Goal: Task Accomplishment & Management: Manage account settings

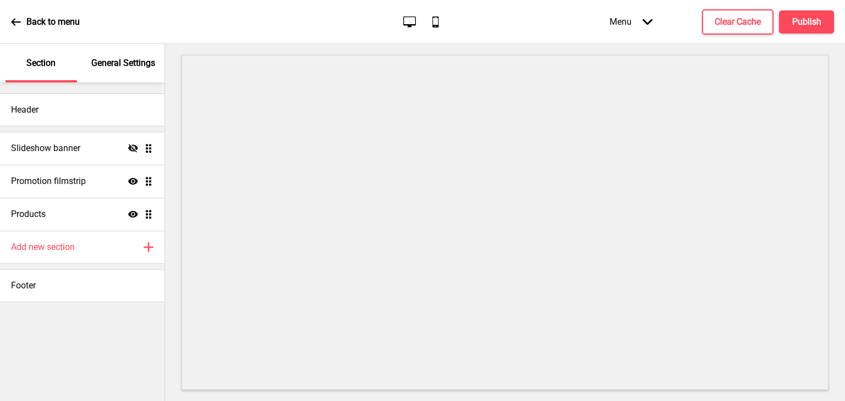
click at [134, 64] on p "General Settings" at bounding box center [123, 63] width 64 height 12
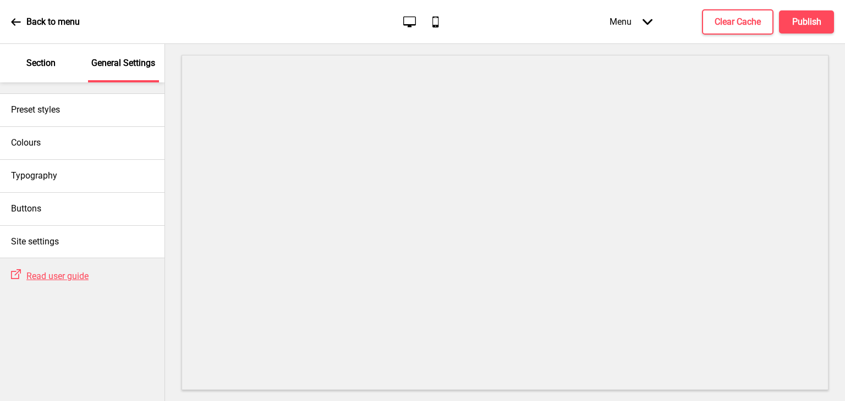
click at [47, 63] on p "Section" at bounding box center [40, 63] width 29 height 12
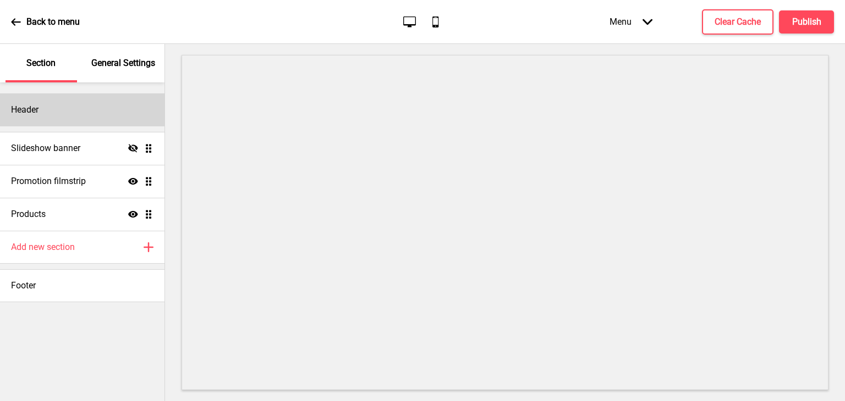
click at [64, 115] on div "Header" at bounding box center [82, 109] width 164 height 33
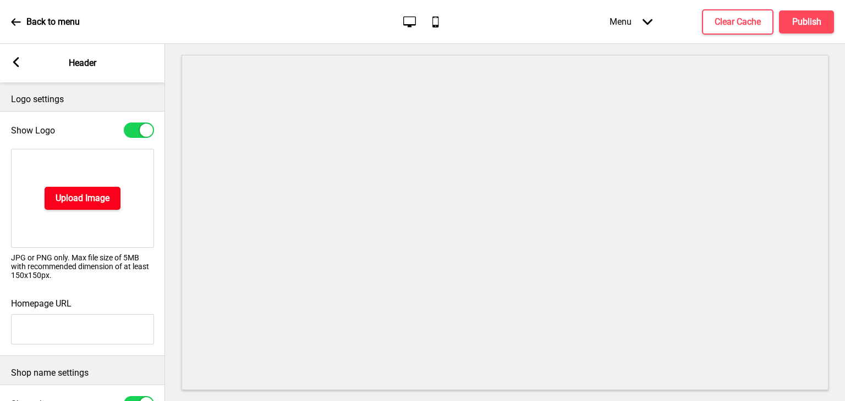
click at [69, 197] on h4 "Upload Image" at bounding box center [83, 198] width 54 height 12
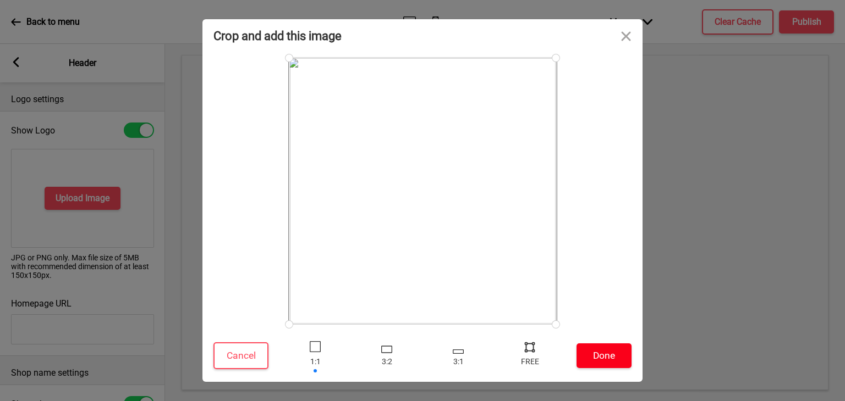
click at [594, 353] on button "Done" at bounding box center [603, 356] width 55 height 25
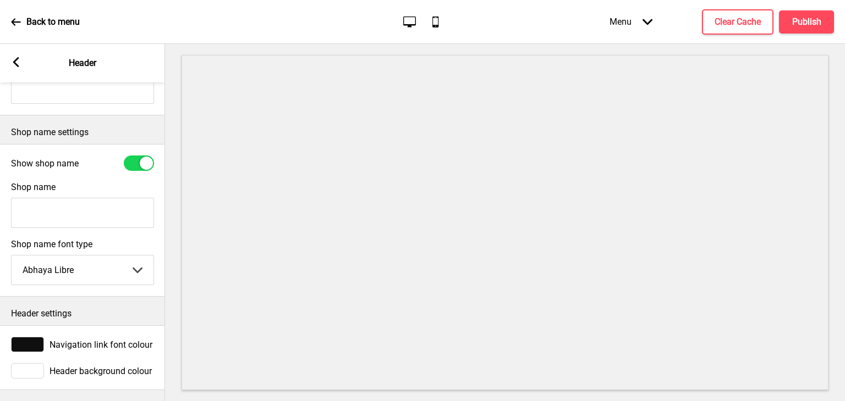
scroll to position [229, 0]
click at [16, 60] on icon at bounding box center [16, 62] width 6 height 10
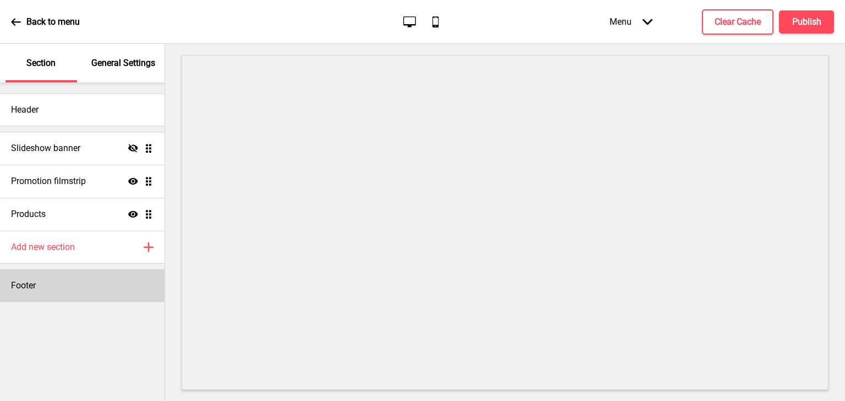
click at [68, 288] on div "Footer" at bounding box center [82, 285] width 164 height 33
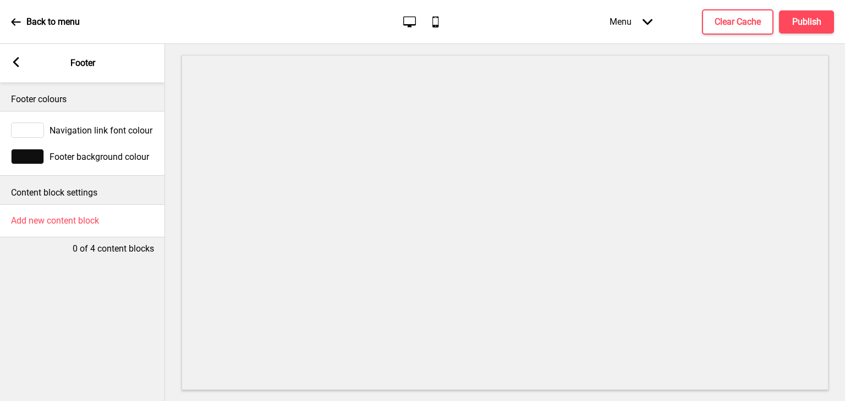
click at [15, 64] on icon at bounding box center [16, 62] width 6 height 10
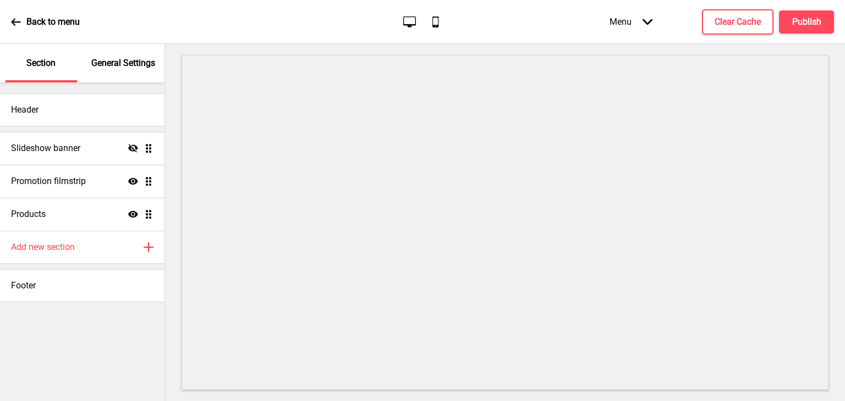
click at [118, 69] on p "General Settings" at bounding box center [123, 63] width 64 height 12
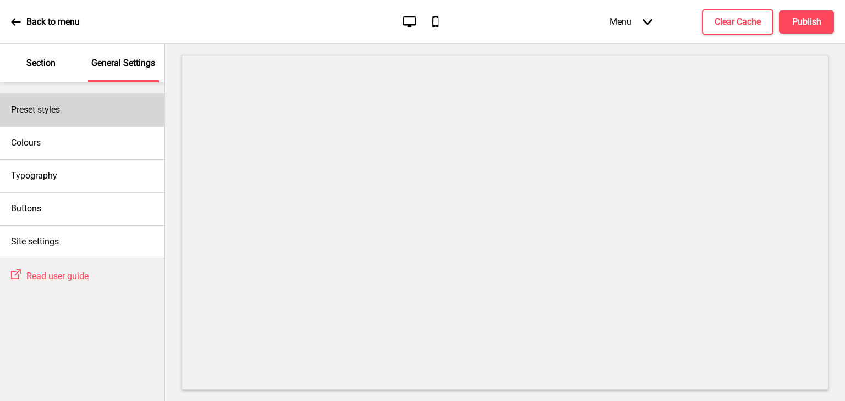
click at [128, 103] on div "Preset styles" at bounding box center [82, 109] width 164 height 33
select select "pastel"
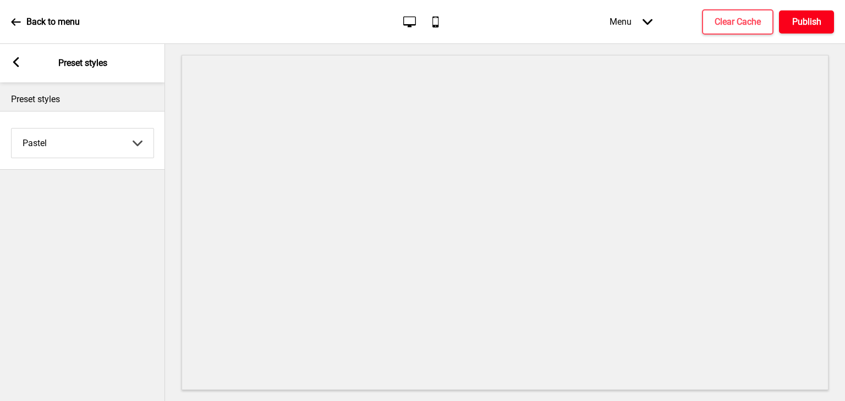
click at [806, 17] on h4 "Publish" at bounding box center [806, 22] width 29 height 12
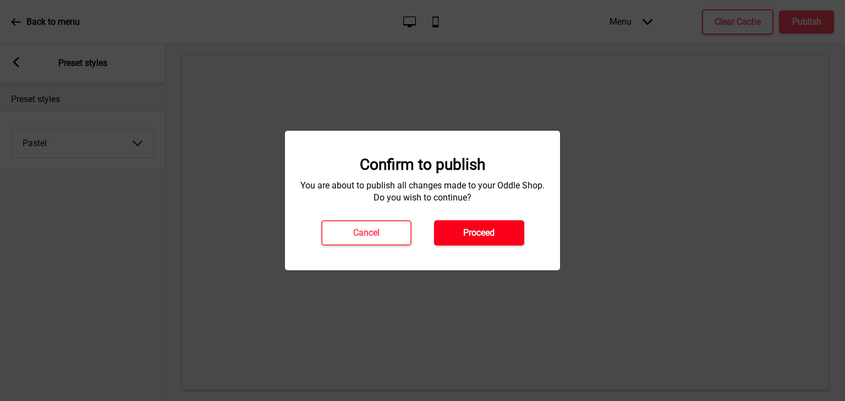
click at [471, 231] on h4 "Proceed" at bounding box center [478, 233] width 31 height 12
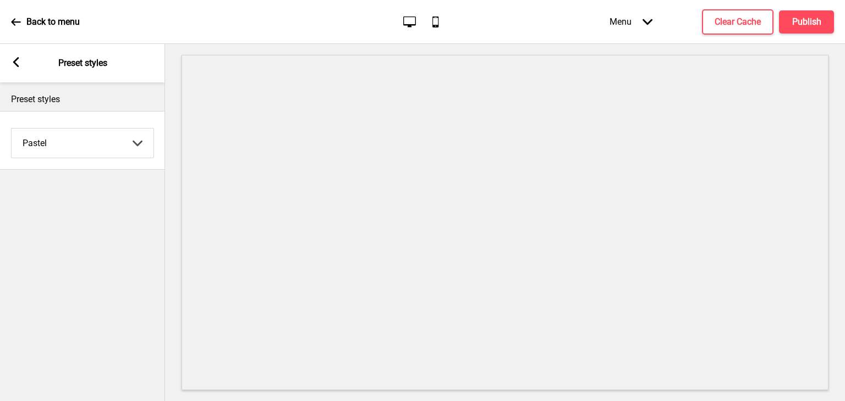
click at [19, 67] on icon at bounding box center [16, 62] width 6 height 10
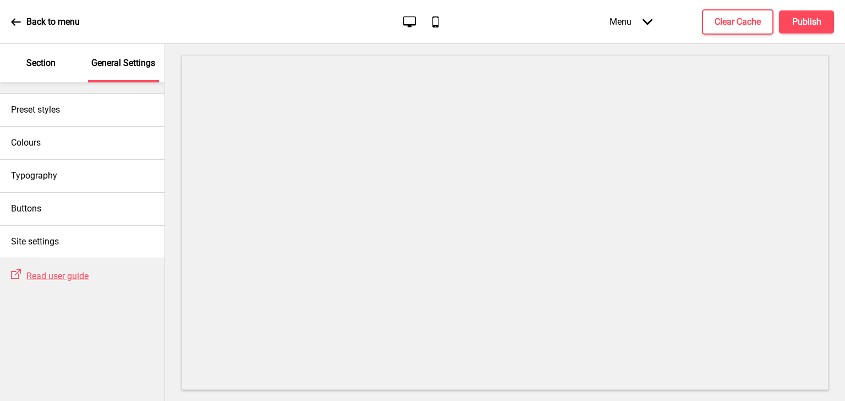
click at [19, 67] on div "Section" at bounding box center [40, 63] width 71 height 38
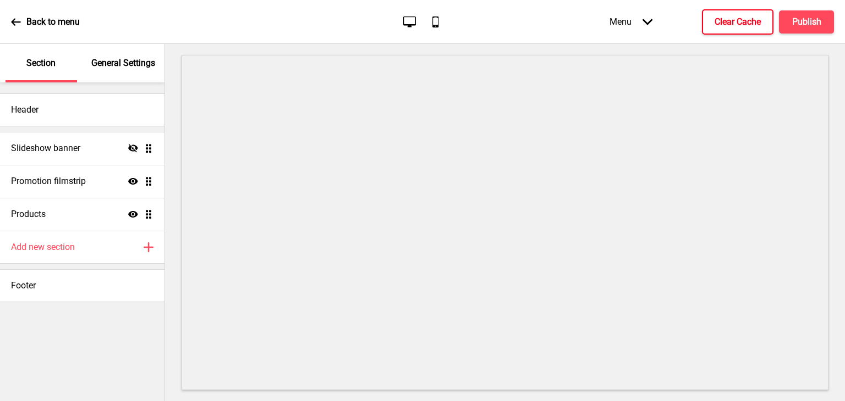
click at [759, 23] on h4 "Clear Cache" at bounding box center [737, 22] width 46 height 12
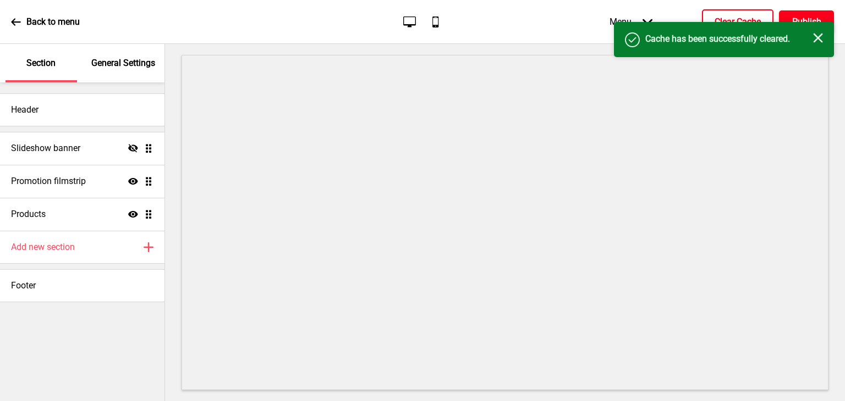
click at [783, 13] on button "Publish" at bounding box center [806, 21] width 55 height 23
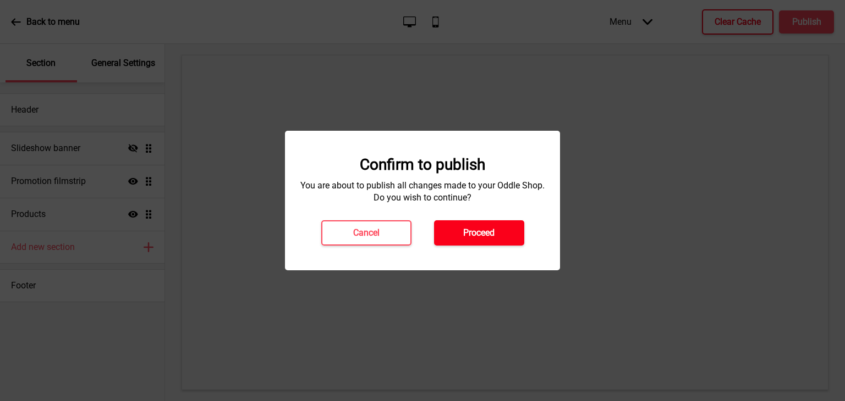
click at [507, 229] on button "Proceed" at bounding box center [479, 233] width 90 height 25
